Goal: Find specific page/section: Find specific page/section

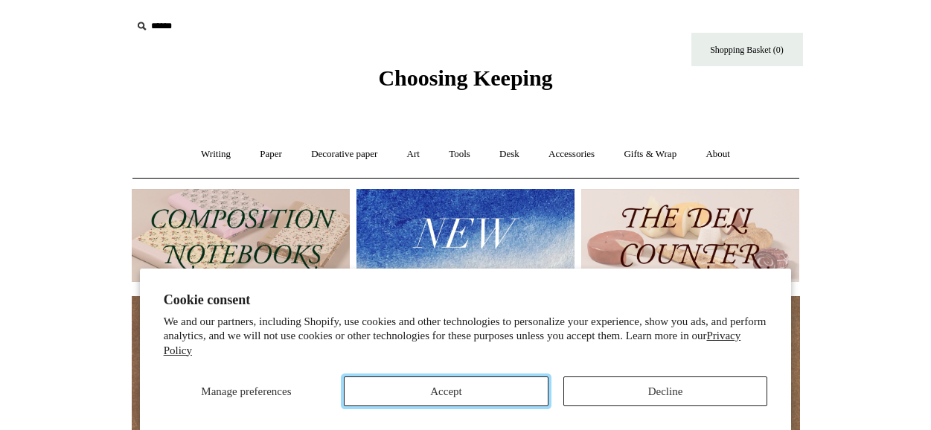
drag, startPoint x: 495, startPoint y: 391, endPoint x: 482, endPoint y: 356, distance: 37.4
click at [495, 391] on button "Accept" at bounding box center [446, 391] width 205 height 30
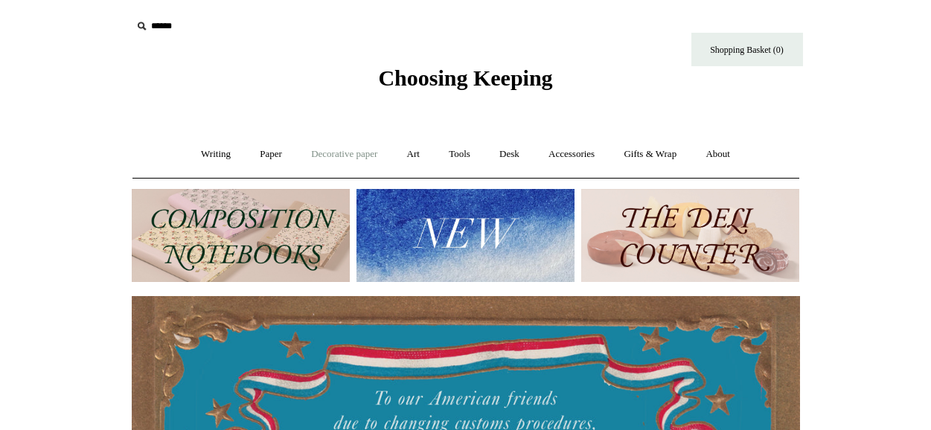
click at [354, 154] on link "Decorative paper +" at bounding box center [344, 154] width 93 height 39
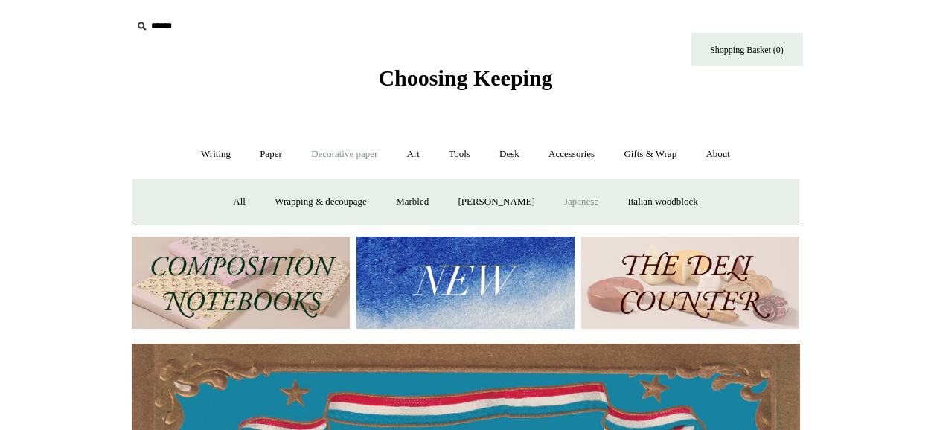
click at [588, 193] on link "Japanese" at bounding box center [580, 201] width 61 height 39
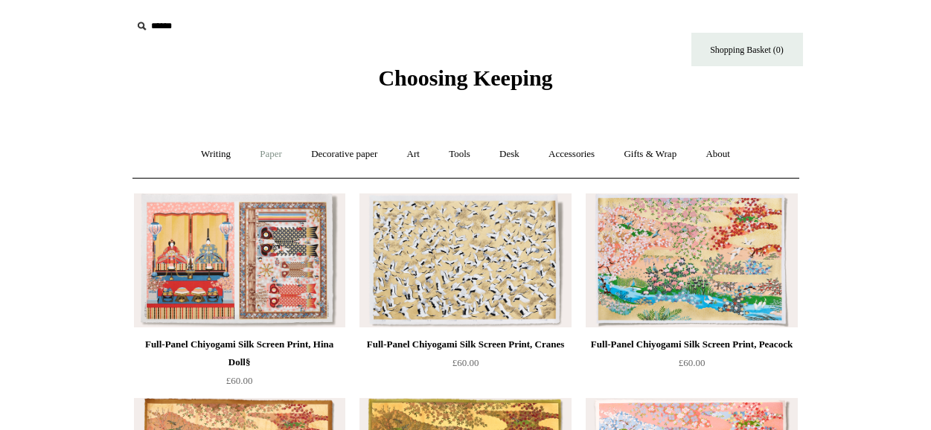
click at [273, 157] on link "Paper +" at bounding box center [270, 154] width 49 height 39
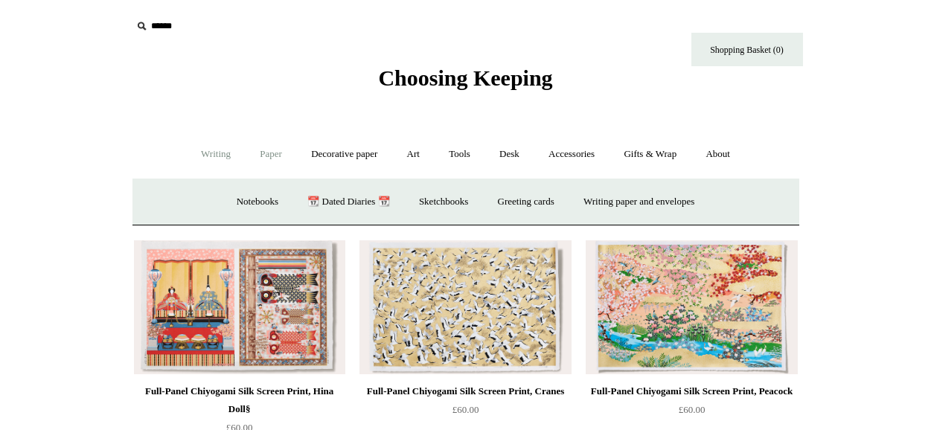
click at [214, 158] on link "Writing +" at bounding box center [215, 154] width 57 height 39
click at [559, 150] on link "Accessories +" at bounding box center [571, 154] width 73 height 39
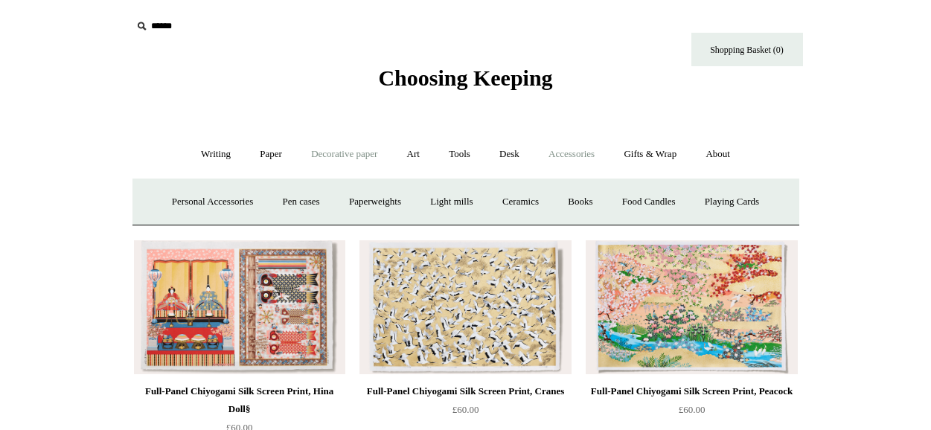
click at [332, 154] on link "Decorative paper +" at bounding box center [344, 154] width 93 height 39
click at [335, 205] on link "Wrapping & decoupage" at bounding box center [320, 201] width 119 height 39
